Goal: Task Accomplishment & Management: Manage account settings

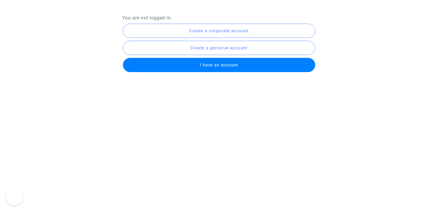
click at [239, 65] on button "I have an account" at bounding box center [219, 65] width 192 height 14
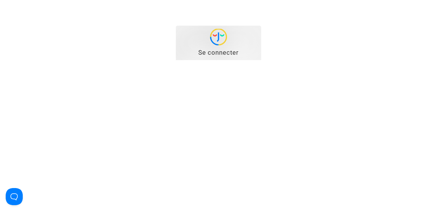
type input "[EMAIL_ADDRESS][DOMAIN_NAME]"
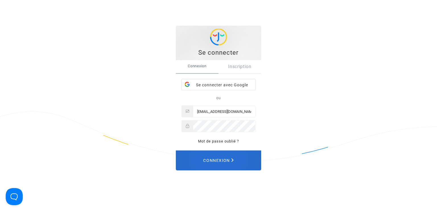
click at [232, 156] on span "Connexion" at bounding box center [218, 160] width 30 height 13
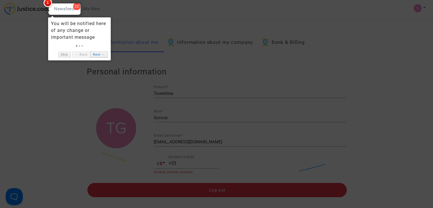
click at [102, 54] on link "Next →" at bounding box center [99, 55] width 18 height 6
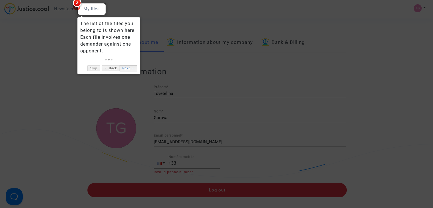
click at [128, 69] on link "Next →" at bounding box center [129, 68] width 18 height 6
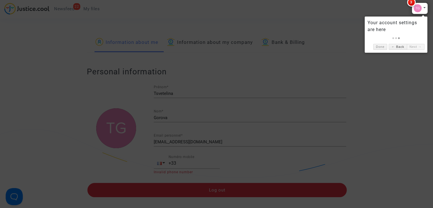
click at [416, 68] on div at bounding box center [216, 104] width 433 height 208
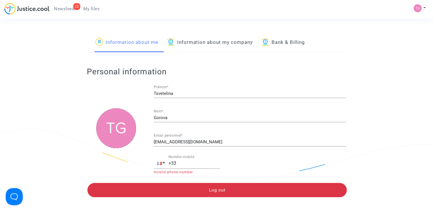
click at [95, 9] on span "My files" at bounding box center [91, 8] width 16 height 5
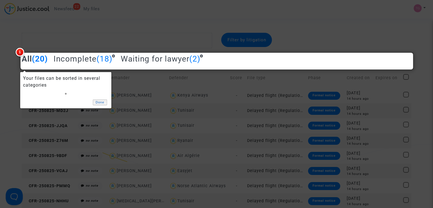
click at [98, 101] on link "Done" at bounding box center [100, 102] width 14 height 6
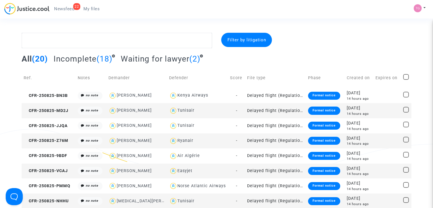
click at [58, 8] on span "Newsfeed" at bounding box center [64, 8] width 20 height 5
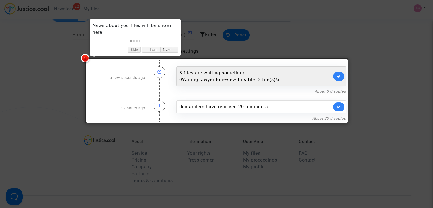
scroll to position [28, 0]
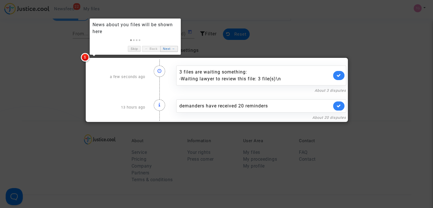
click at [168, 49] on link "Next →" at bounding box center [169, 49] width 18 height 6
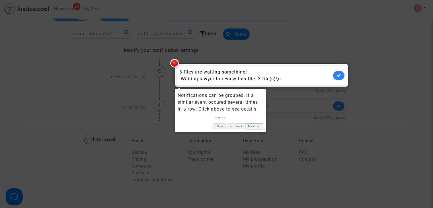
click at [254, 126] on link "Next →" at bounding box center [254, 126] width 18 height 6
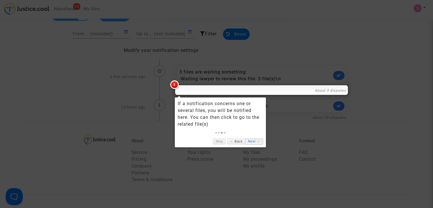
click at [258, 142] on link "Next →" at bounding box center [254, 141] width 18 height 6
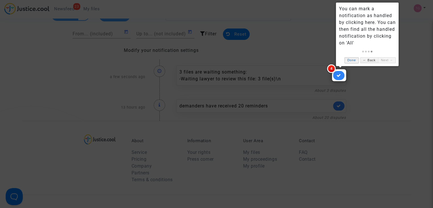
click at [354, 59] on link "Done" at bounding box center [352, 60] width 14 height 6
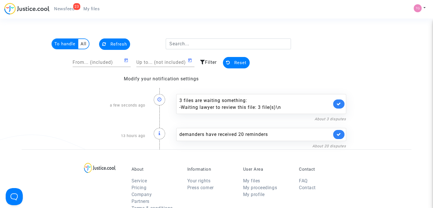
scroll to position [0, 0]
click at [90, 10] on span "My files" at bounding box center [91, 8] width 16 height 5
